Goal: Obtain resource: Download file/media

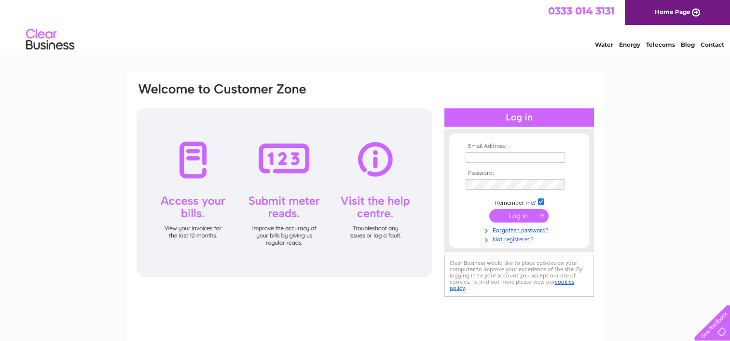
type input "jane.gregory@belronuk.com"
click at [526, 223] on td at bounding box center [519, 216] width 112 height 18
click at [525, 220] on input "submit" at bounding box center [518, 216] width 59 height 14
click at [526, 216] on input "submit" at bounding box center [518, 216] width 59 height 14
click at [532, 217] on input "submit" at bounding box center [518, 216] width 59 height 14
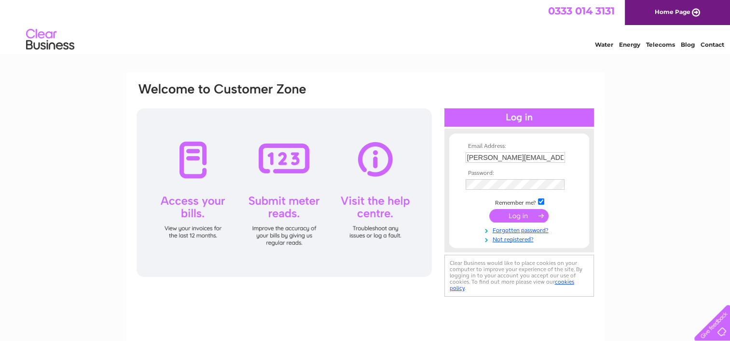
click at [532, 217] on input "submit" at bounding box center [518, 216] width 59 height 14
click at [533, 217] on input "submit" at bounding box center [518, 216] width 59 height 14
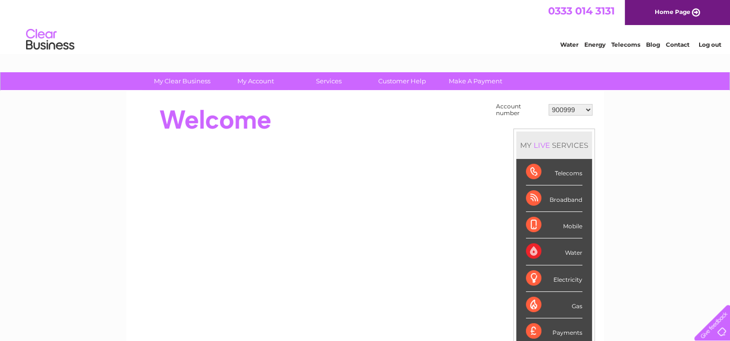
scroll to position [48, 0]
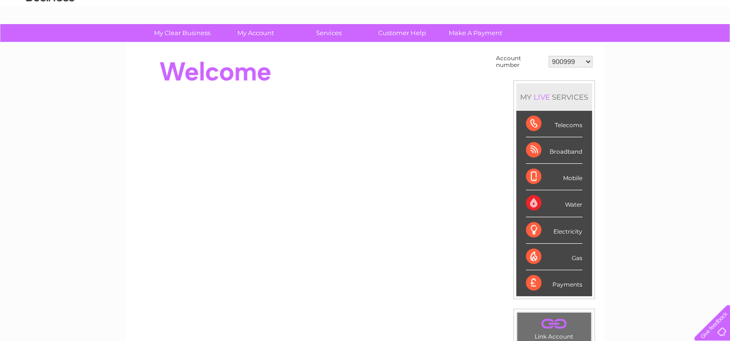
click at [560, 56] on select "900999 901003 901007 966182 1144869 30283575" at bounding box center [570, 62] width 44 height 12
click at [548, 56] on select "900999 901003 901007 966182 1144869 30283575" at bounding box center [570, 62] width 44 height 12
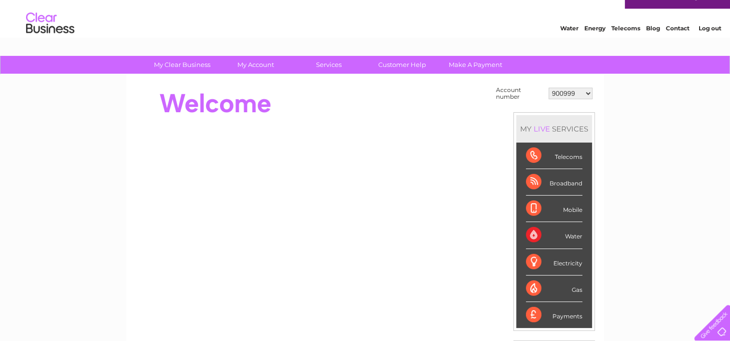
scroll to position [0, 0]
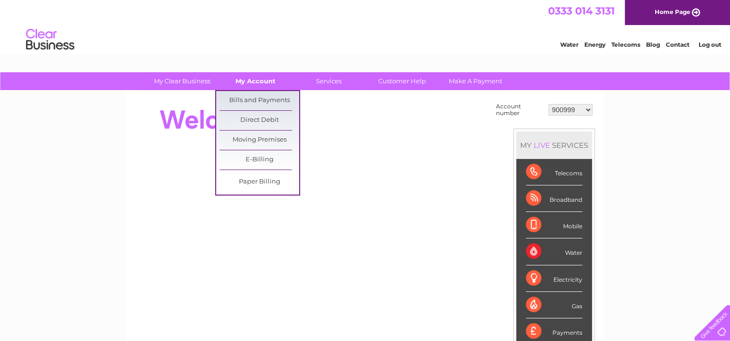
click at [267, 77] on link "My Account" at bounding box center [256, 81] width 80 height 18
click at [264, 100] on link "Bills and Payments" at bounding box center [259, 100] width 80 height 19
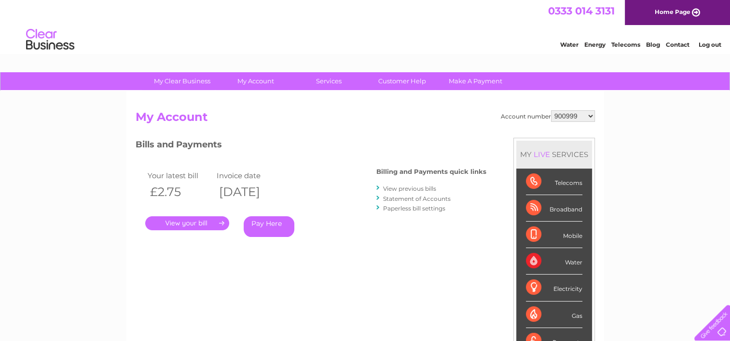
click at [562, 121] on select "900999 901003 901007 966182 1144869 30283575" at bounding box center [573, 116] width 44 height 12
select select "901003"
click at [551, 110] on select "900999 901003 901007 966182 1144869 30283575" at bounding box center [573, 116] width 44 height 12
click at [576, 119] on select "900999 901003 901007 966182 1144869 30283575" at bounding box center [573, 116] width 44 height 12
select select "901007"
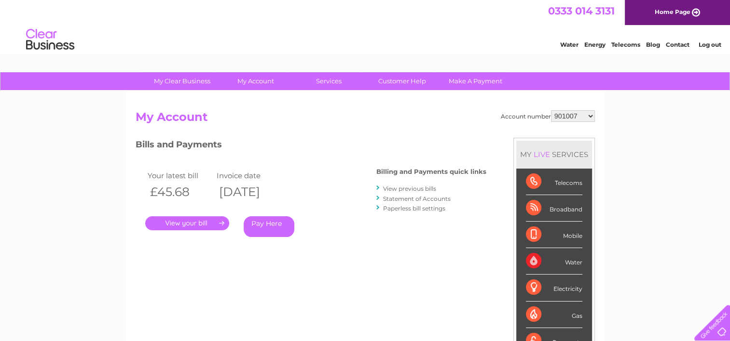
click at [551, 110] on select "900999 901003 901007 966182 1144869 30283575" at bounding box center [573, 116] width 44 height 12
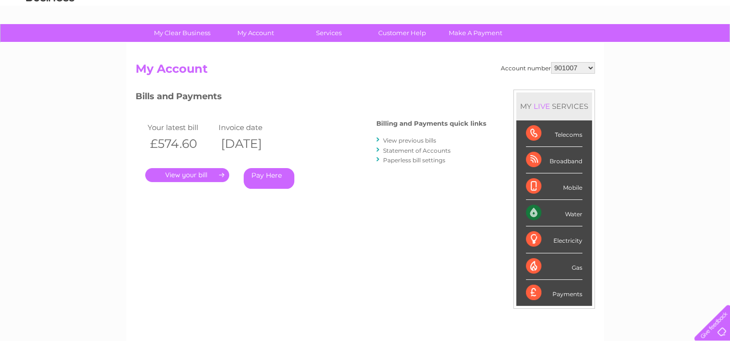
click at [287, 230] on div "Account number 900999 901003 901007 966182 1144869 30283575 My Account MY LIVE …" at bounding box center [365, 207] width 459 height 290
click at [192, 174] on link "." at bounding box center [187, 175] width 84 height 14
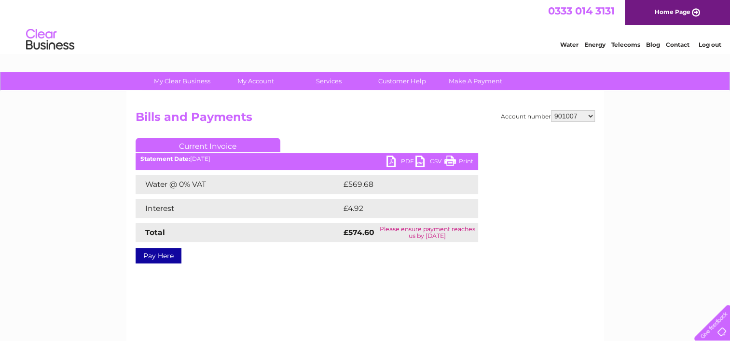
click at [397, 165] on link "PDF" at bounding box center [400, 163] width 29 height 14
click at [559, 117] on select "900999 901003 901007 966182 1144869 30283575" at bounding box center [573, 116] width 44 height 12
select select "966182"
click at [551, 110] on select "900999 901003 901007 966182 1144869 30283575" at bounding box center [573, 116] width 44 height 12
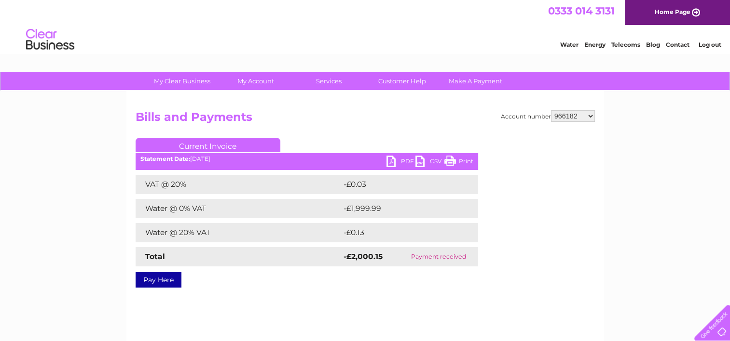
click at [566, 114] on select "900999 901003 901007 966182 1144869 30283575" at bounding box center [573, 116] width 44 height 12
select select "1144869"
click at [551, 110] on select "900999 901003 901007 966182 1144869 30283575" at bounding box center [573, 116] width 44 height 12
click at [387, 161] on link "PDF" at bounding box center [400, 163] width 29 height 14
click at [575, 115] on select "900999 901003 901007 966182 1144869 30283575" at bounding box center [573, 116] width 44 height 12
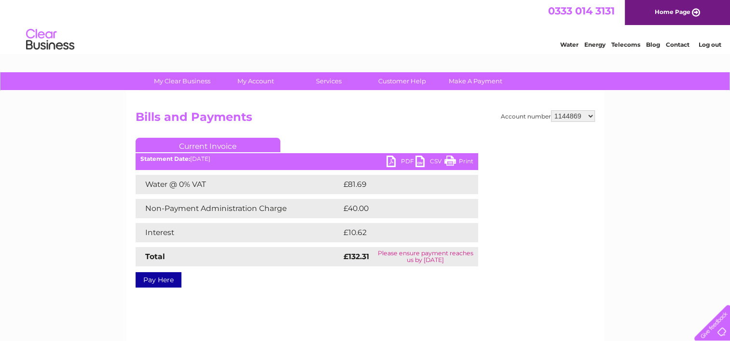
select select "30283575"
click at [551, 110] on select "900999 901003 901007 966182 1144869 30283575" at bounding box center [573, 116] width 44 height 12
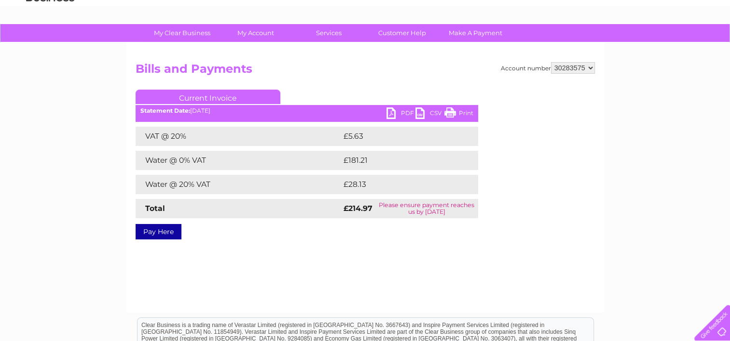
click at [394, 114] on link "PDF" at bounding box center [400, 115] width 29 height 14
click at [580, 63] on select "900999 901003 901007 966182 1144869 30283575" at bounding box center [573, 68] width 44 height 12
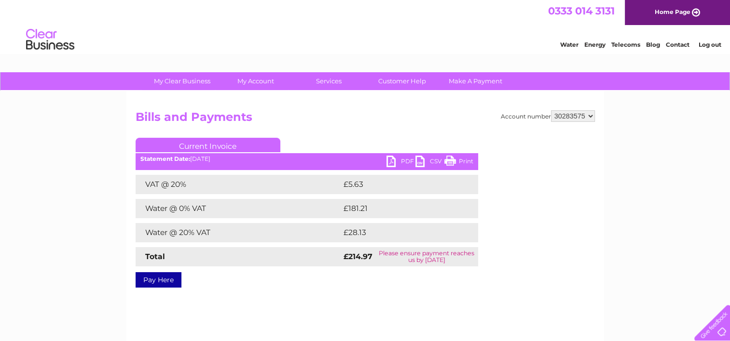
click at [705, 41] on link "Log out" at bounding box center [709, 44] width 23 height 7
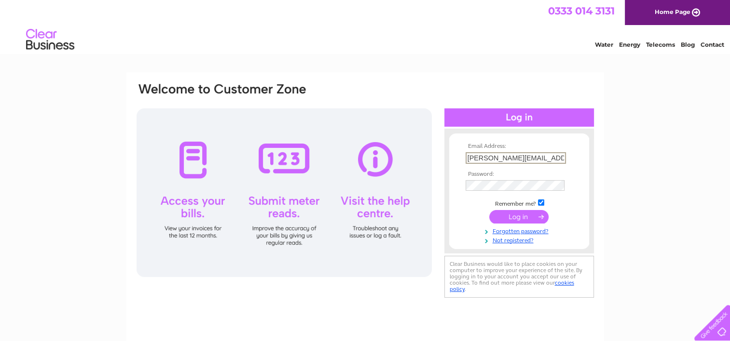
drag, startPoint x: 552, startPoint y: 158, endPoint x: 342, endPoint y: 158, distance: 209.8
click at [342, 158] on div "Email Address: jane.gregory@belronuk.com Password:" at bounding box center [365, 191] width 459 height 218
type input "ap.statements@belronuk.com"
click at [510, 216] on input "submit" at bounding box center [518, 216] width 59 height 14
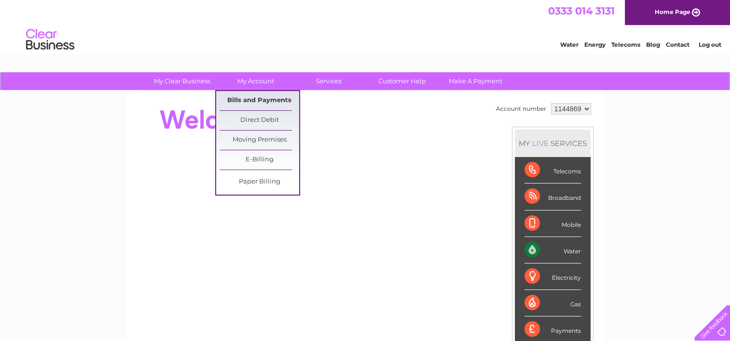
click at [266, 95] on link "Bills and Payments" at bounding box center [259, 100] width 80 height 19
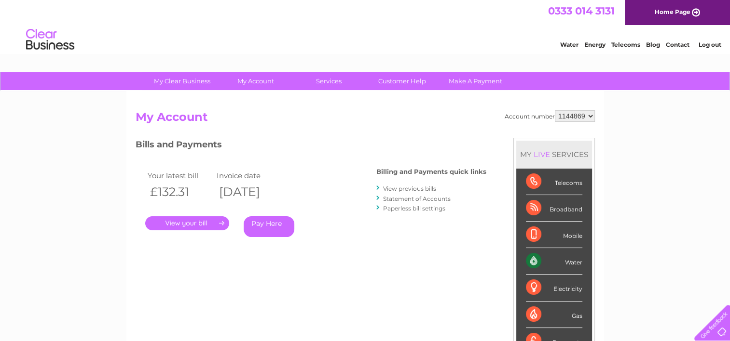
click at [179, 224] on link "." at bounding box center [187, 224] width 84 height 14
